Goal: Find specific page/section: Find specific page/section

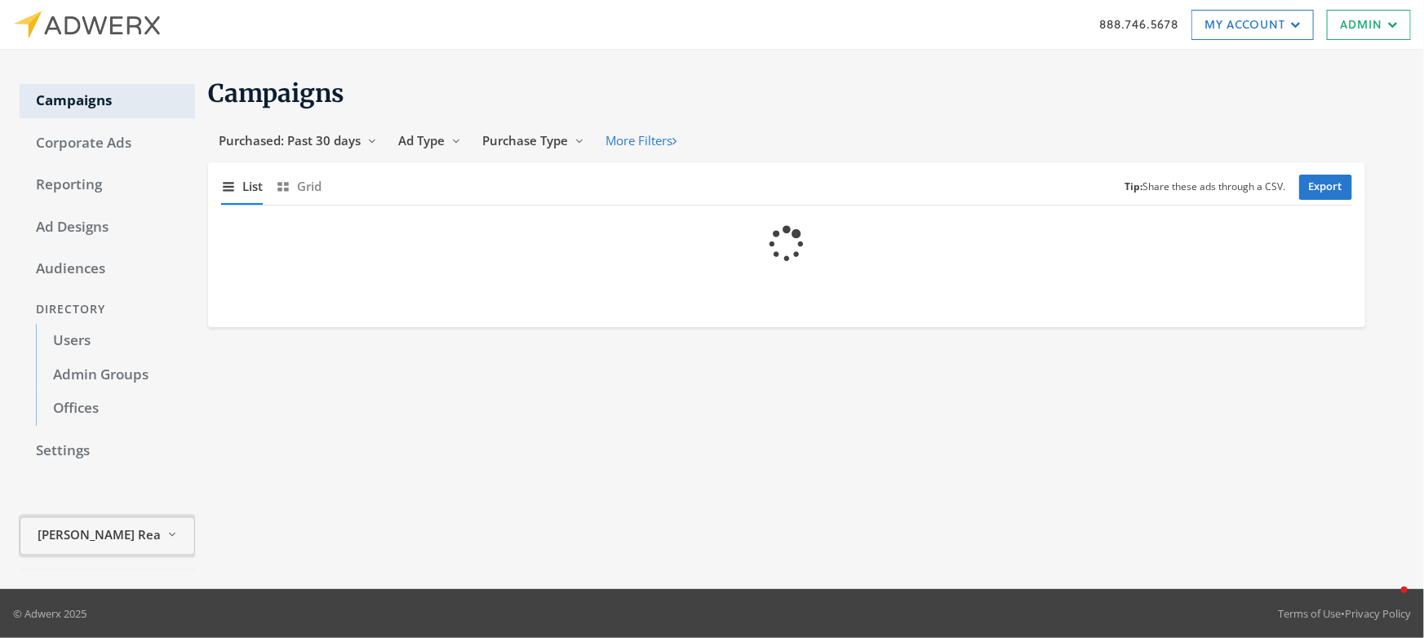
click at [108, 542] on span "[PERSON_NAME] Realty" at bounding box center [99, 535] width 122 height 19
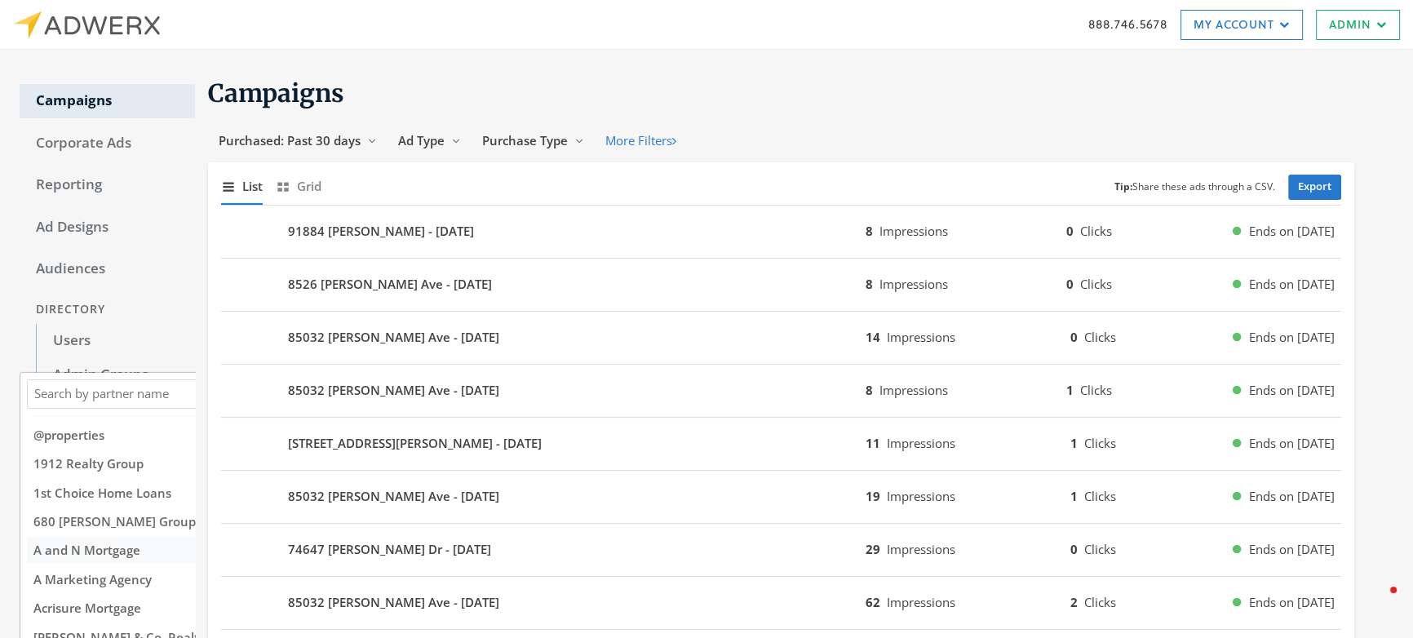
scroll to position [2, 0]
click at [113, 555] on span "A and N Mortgage" at bounding box center [86, 548] width 107 height 16
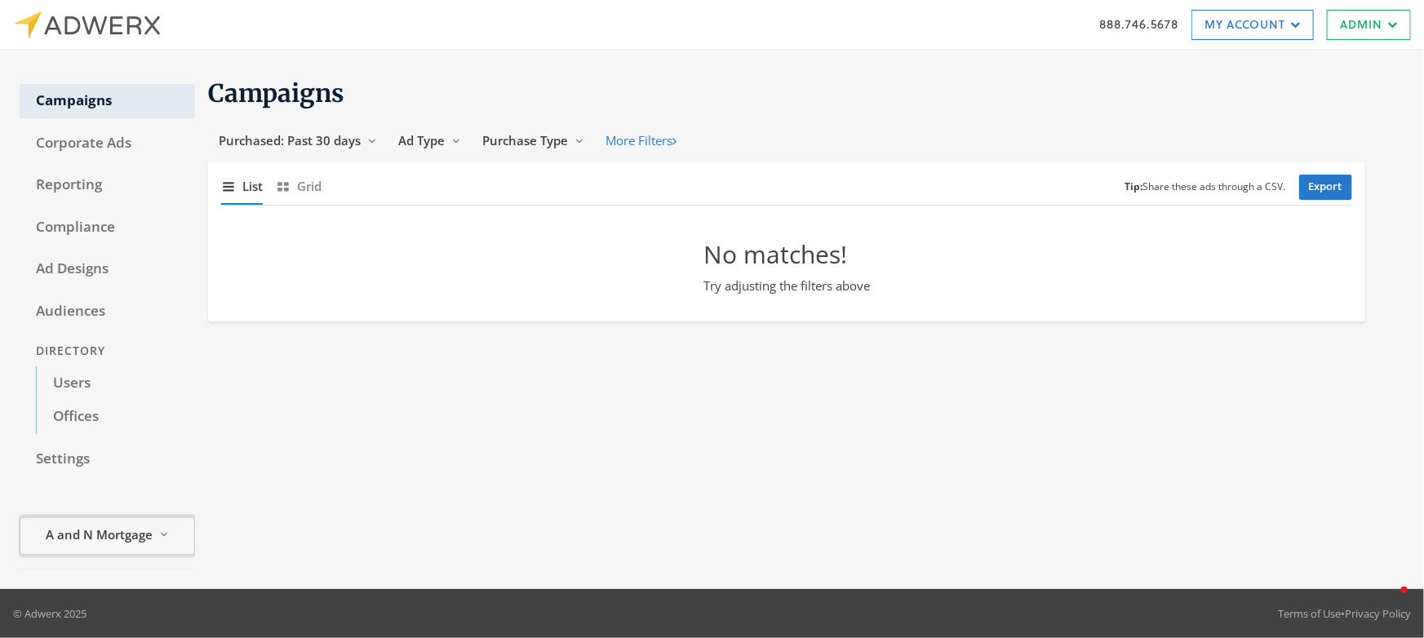
click at [122, 537] on span "A and N Mortgage" at bounding box center [99, 535] width 107 height 19
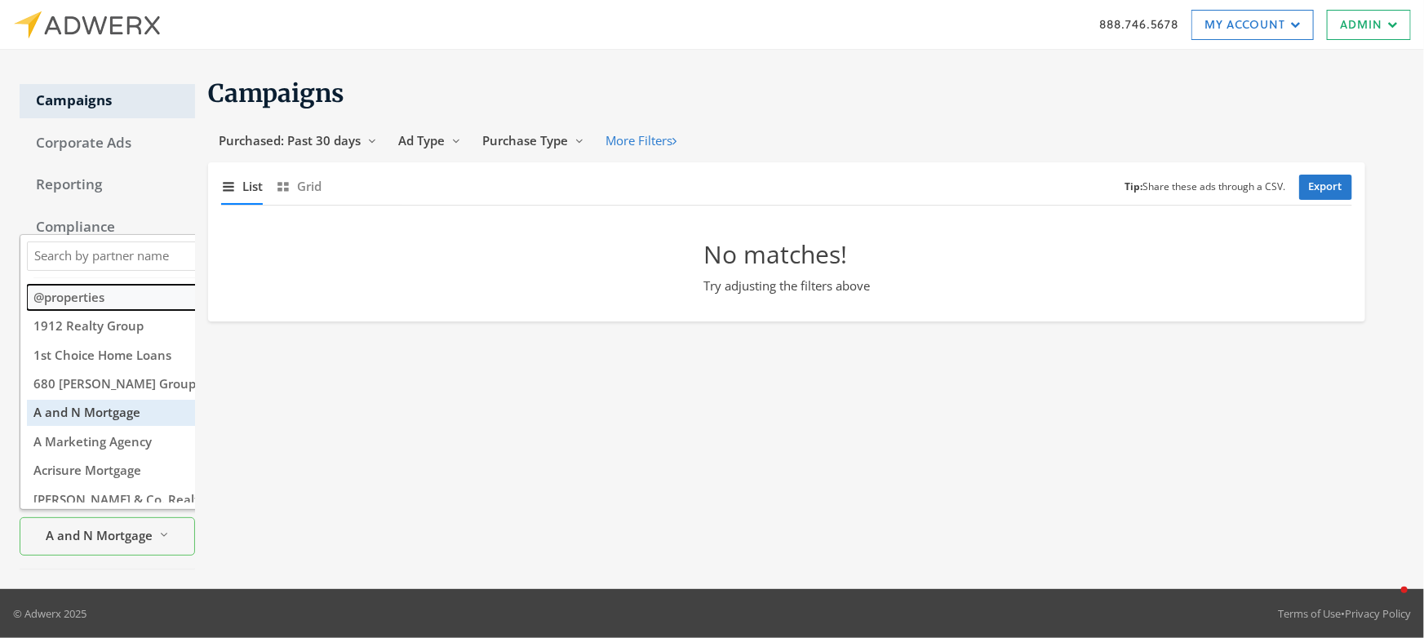
click at [106, 286] on button "@properties" at bounding box center [152, 296] width 251 height 25
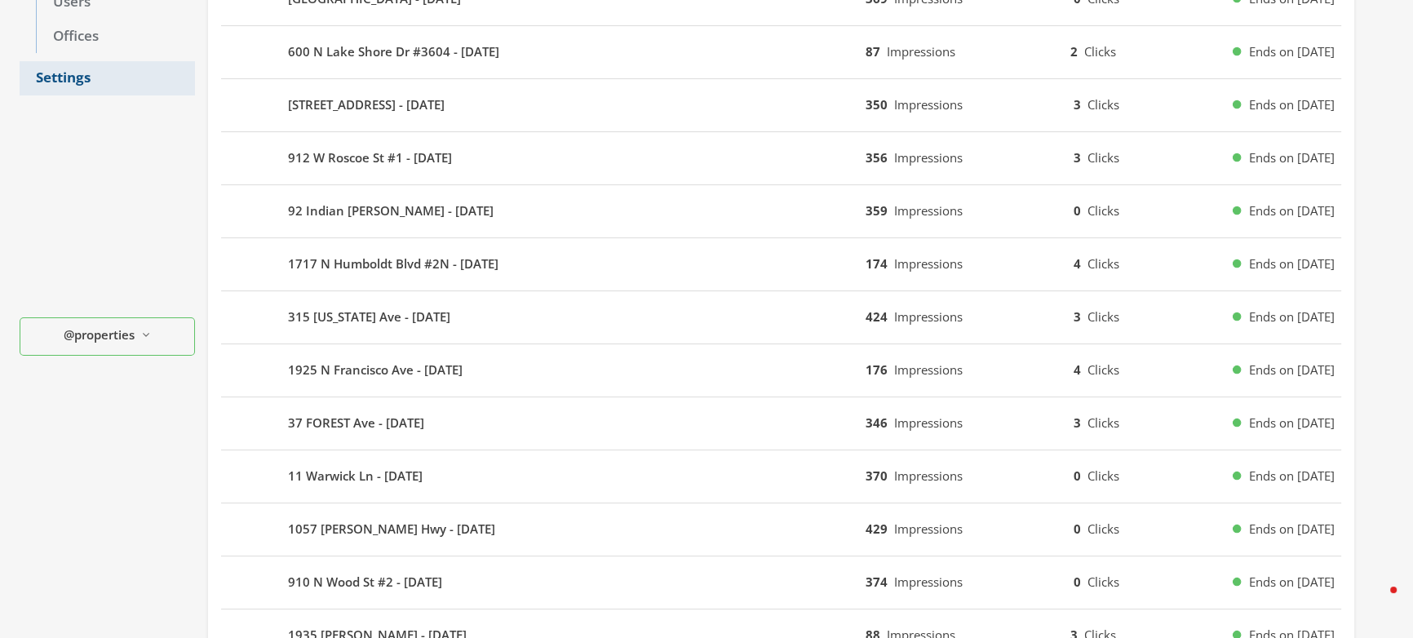
scroll to position [376, 0]
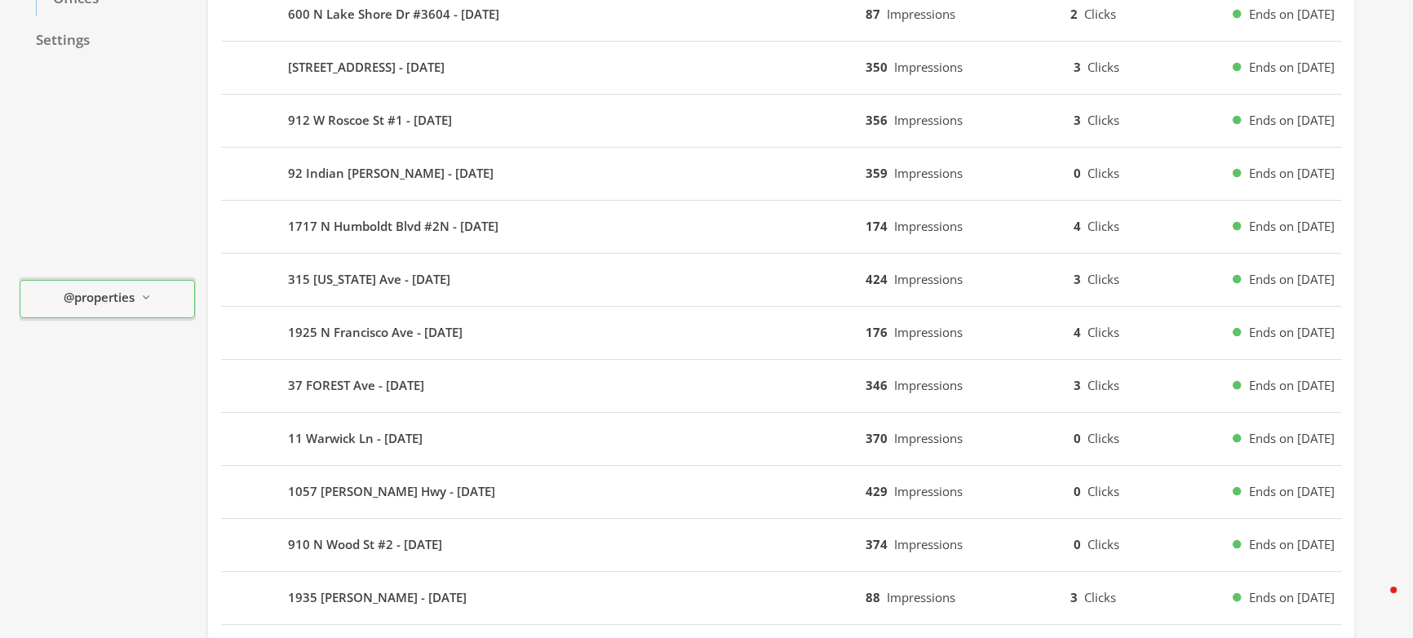
drag, startPoint x: 107, startPoint y: 301, endPoint x: 109, endPoint y: 322, distance: 20.5
click at [107, 302] on span "@properties" at bounding box center [99, 297] width 71 height 19
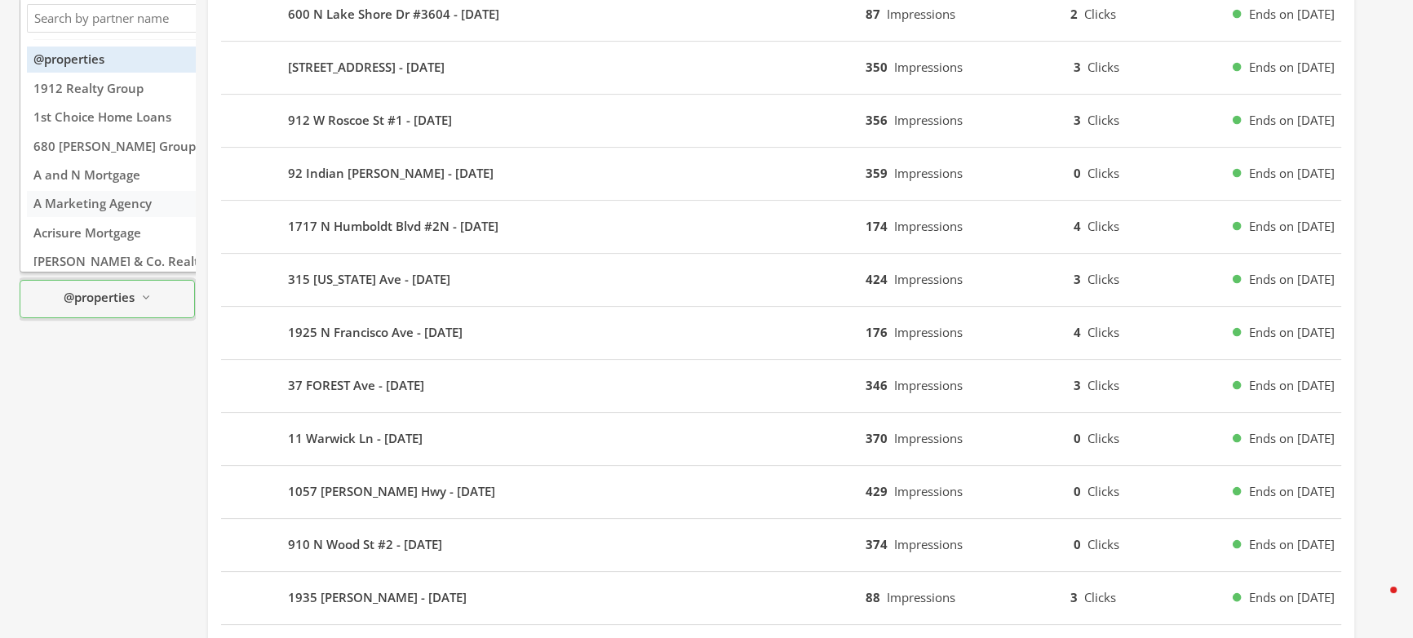
scroll to position [947, 0]
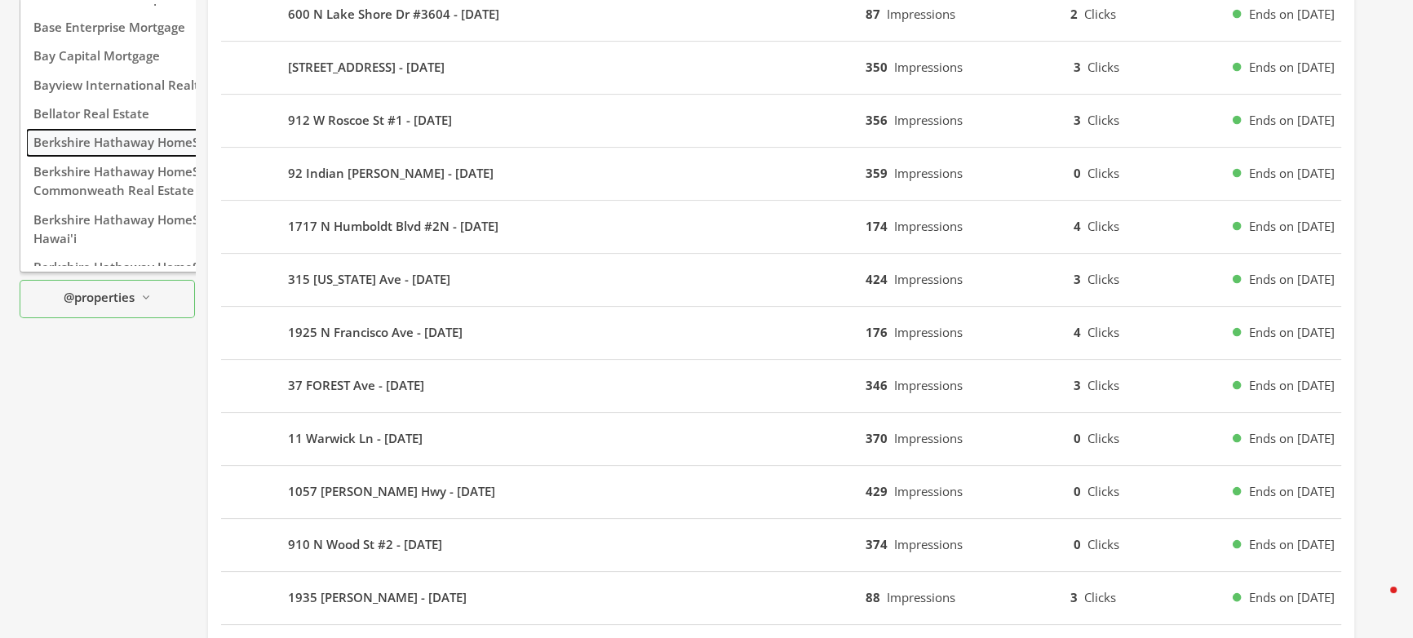
click at [100, 134] on span "Berkshire Hathaway HomeServices" at bounding box center [136, 142] width 206 height 16
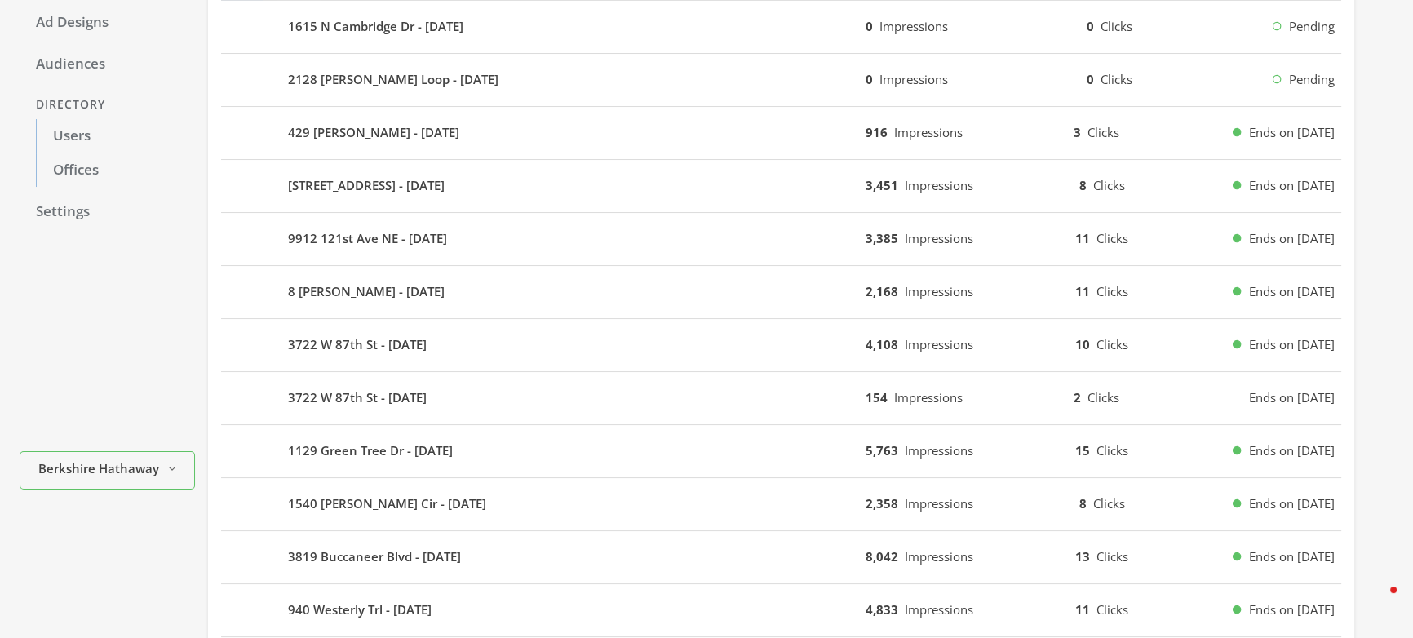
scroll to position [214, 0]
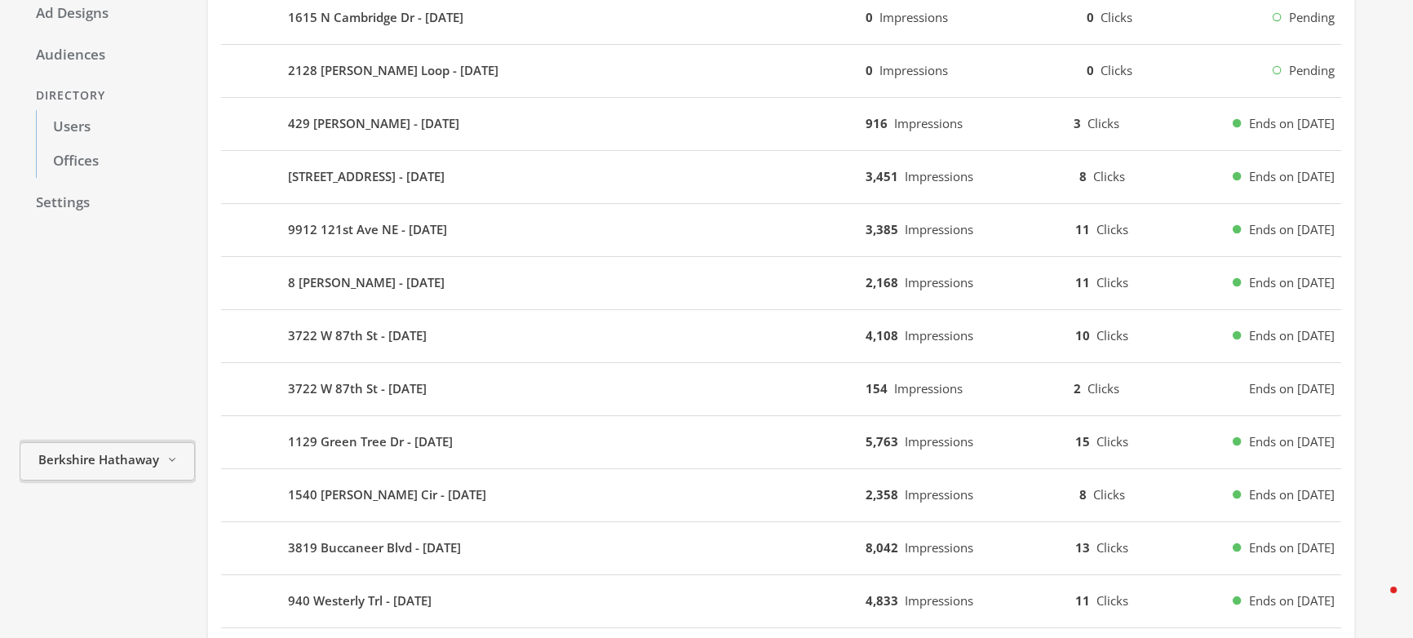
drag, startPoint x: 103, startPoint y: 451, endPoint x: 104, endPoint y: 442, distance: 9.0
click at [103, 450] on span "Berkshire Hathaway HomeServices" at bounding box center [99, 459] width 122 height 19
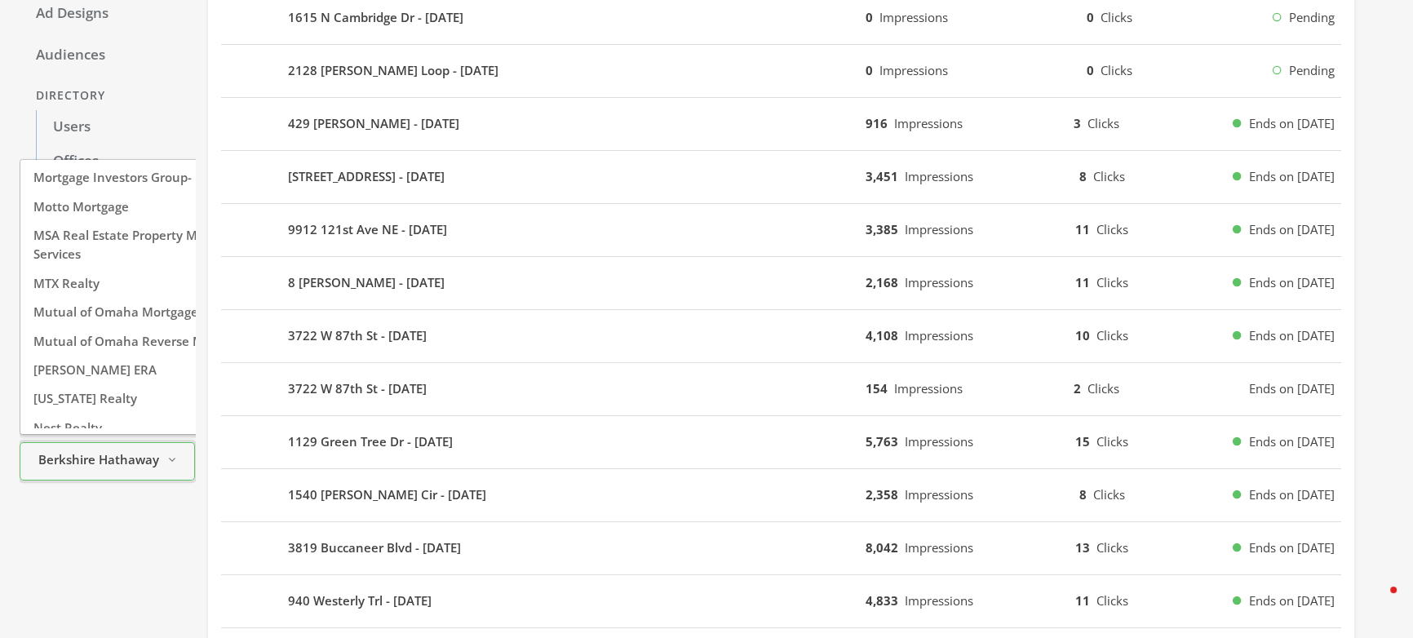
scroll to position [7563, 0]
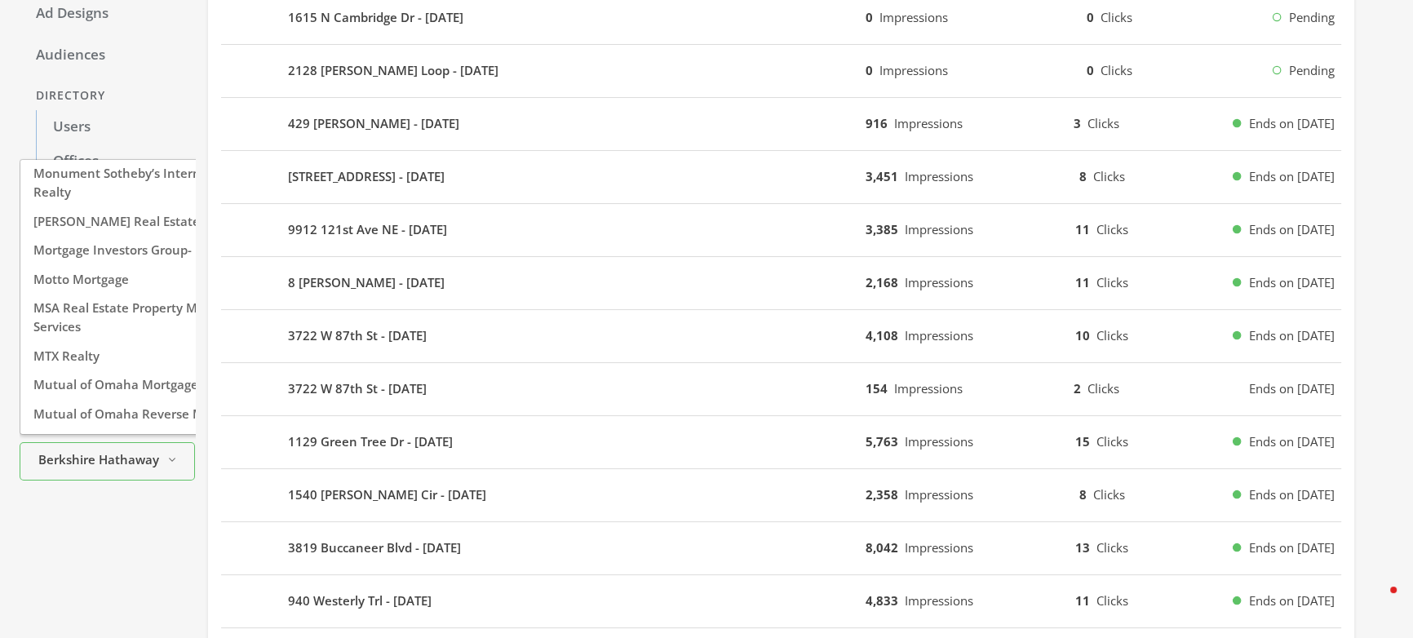
click at [114, 521] on span "New American Funding" at bounding box center [102, 529] width 138 height 16
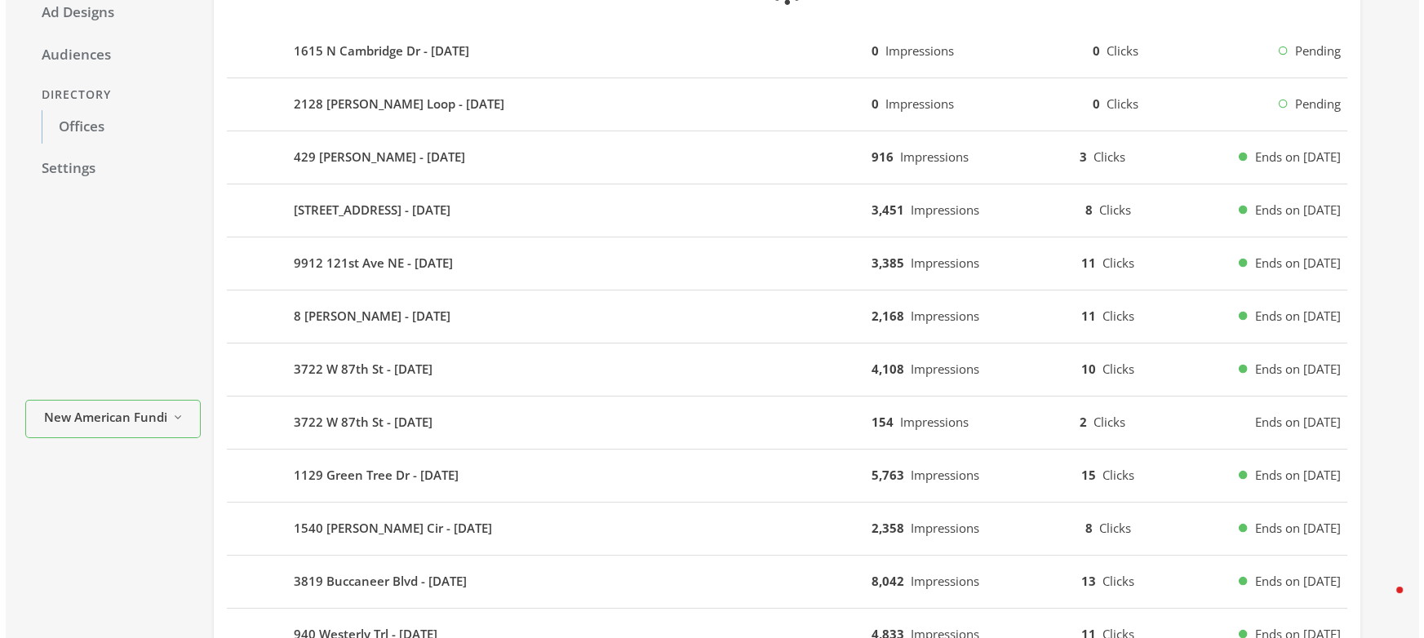
scroll to position [0, 0]
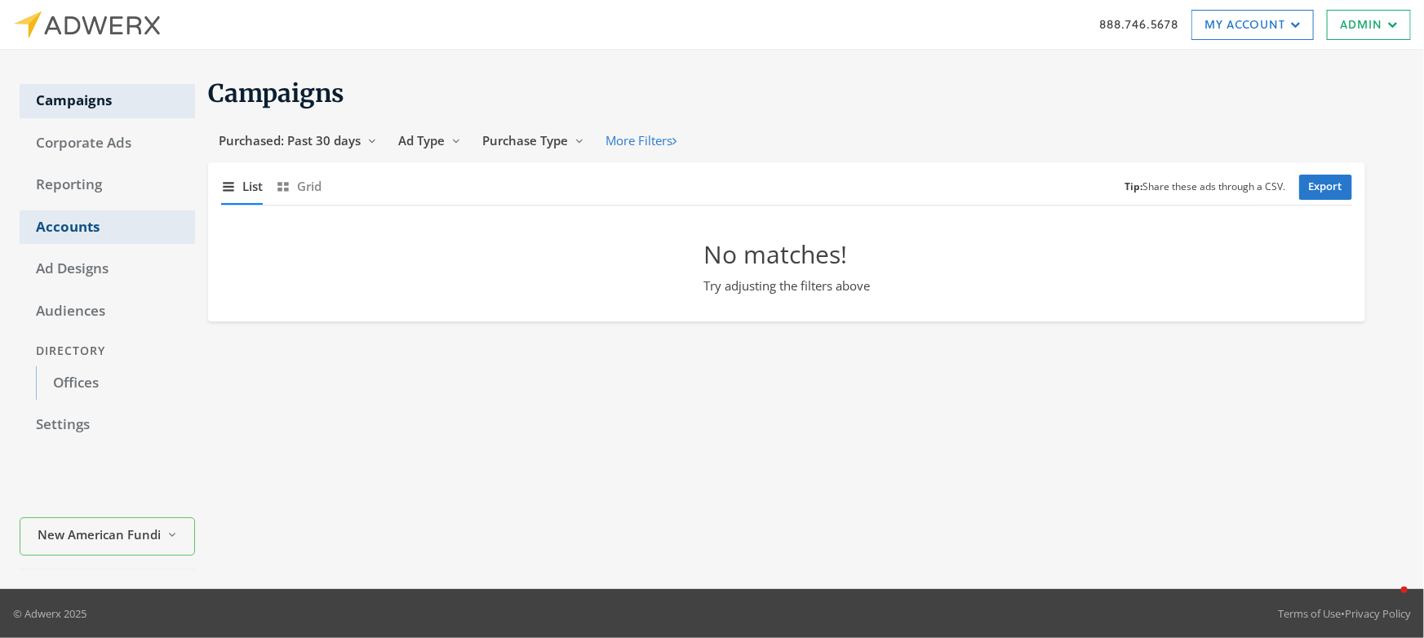
click at [100, 237] on link "Accounts" at bounding box center [107, 228] width 175 height 34
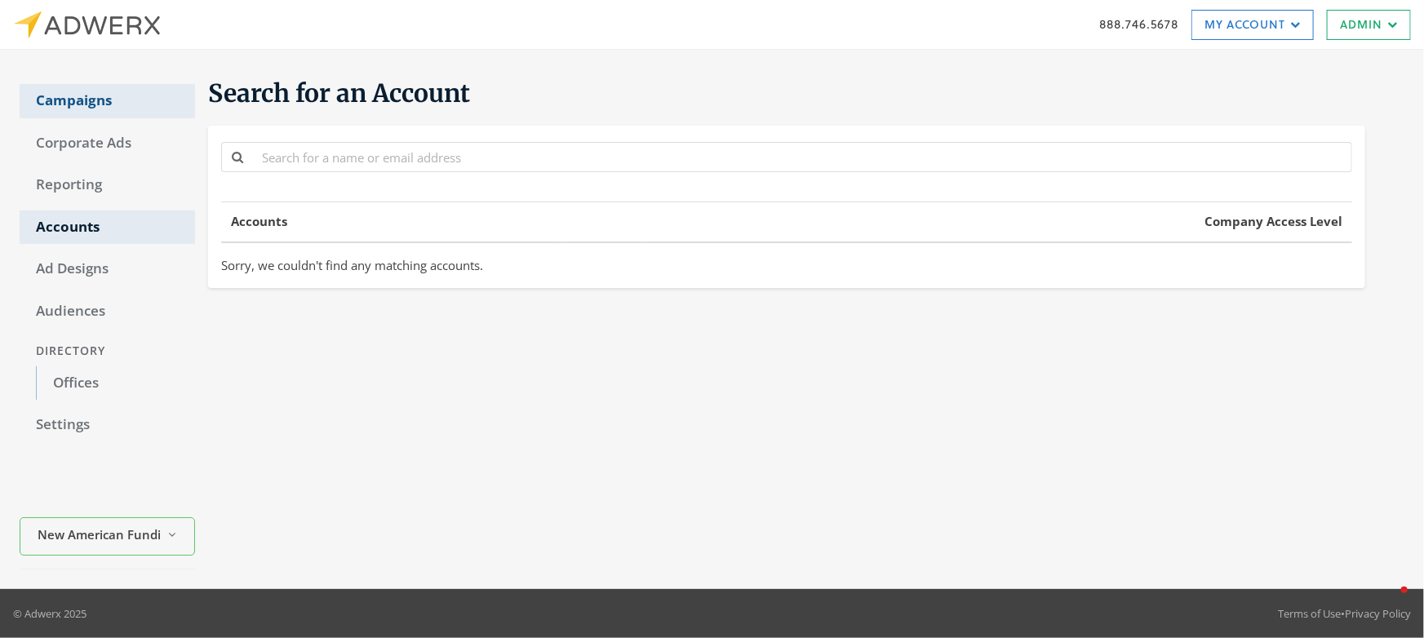
click at [109, 111] on link "Campaigns" at bounding box center [107, 101] width 175 height 34
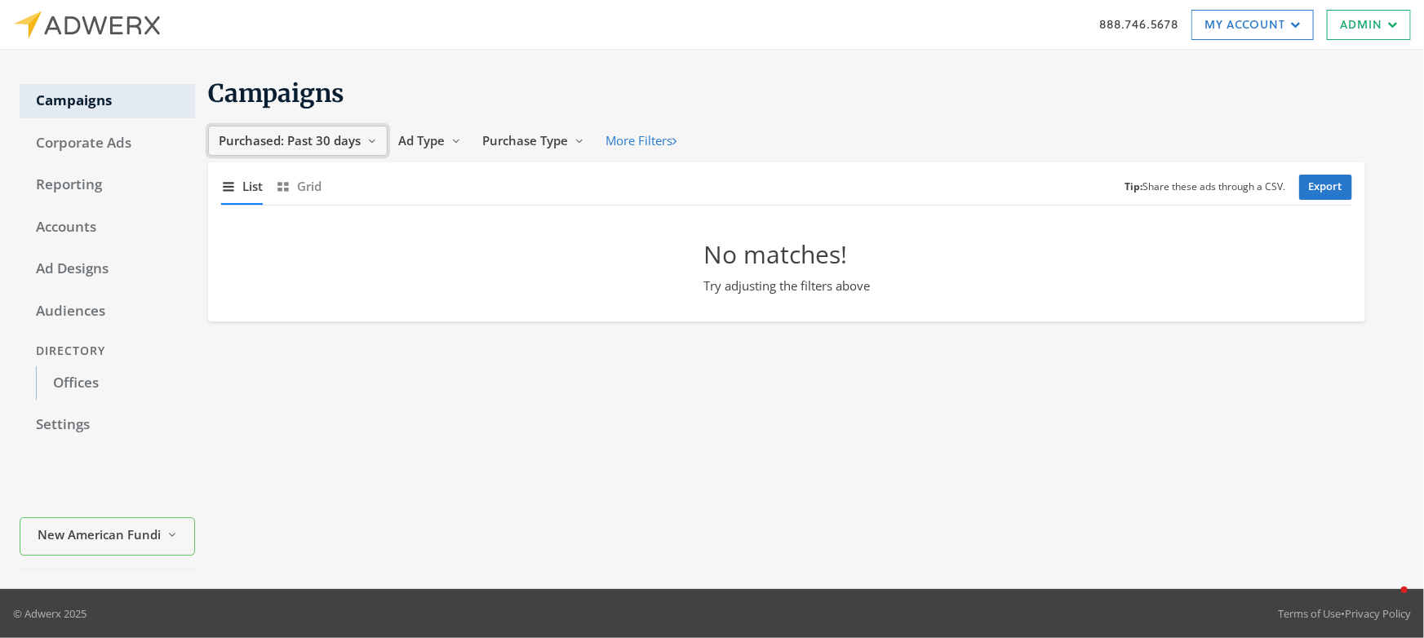
click at [355, 140] on span "Purchased: Past 30 days" at bounding box center [290, 140] width 142 height 16
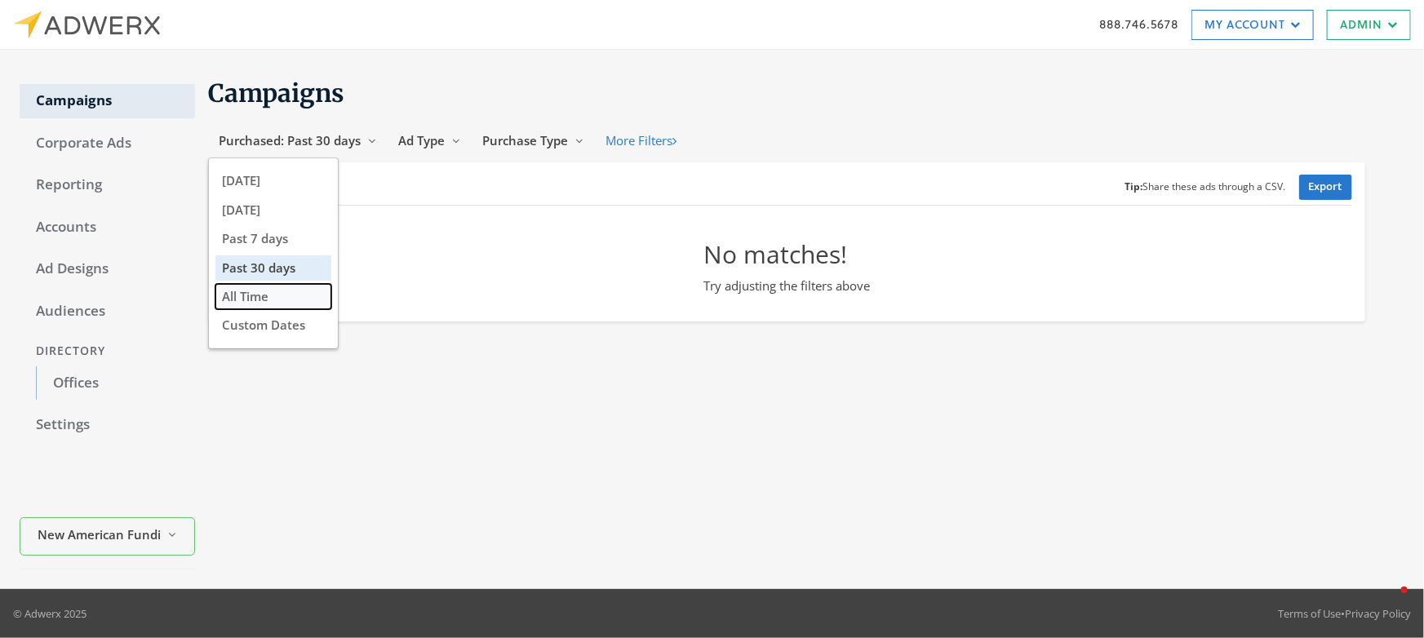
click at [263, 298] on span "All Time" at bounding box center [245, 296] width 47 height 16
